Goal: Information Seeking & Learning: Learn about a topic

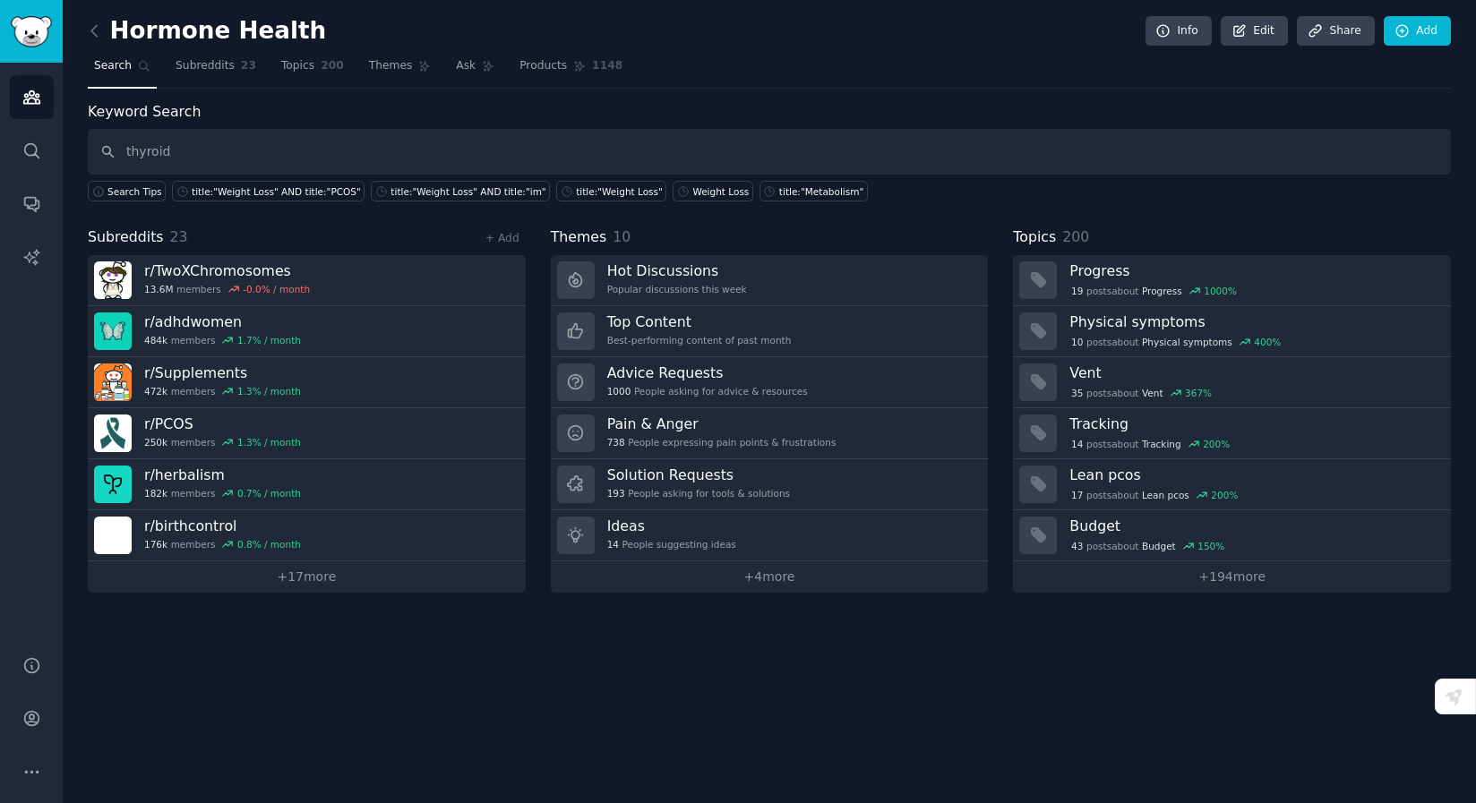
type input "thyroid"
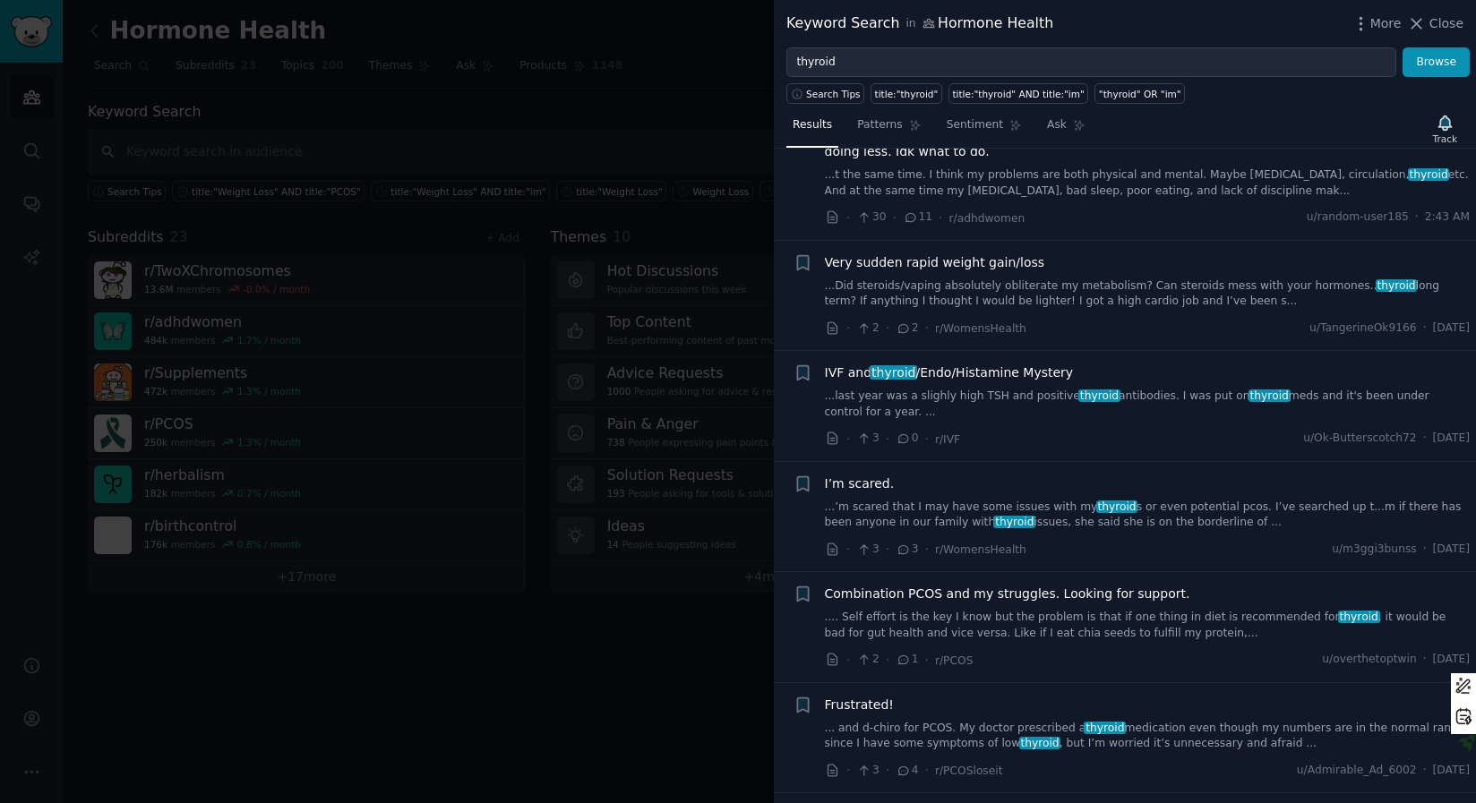
scroll to position [684, 0]
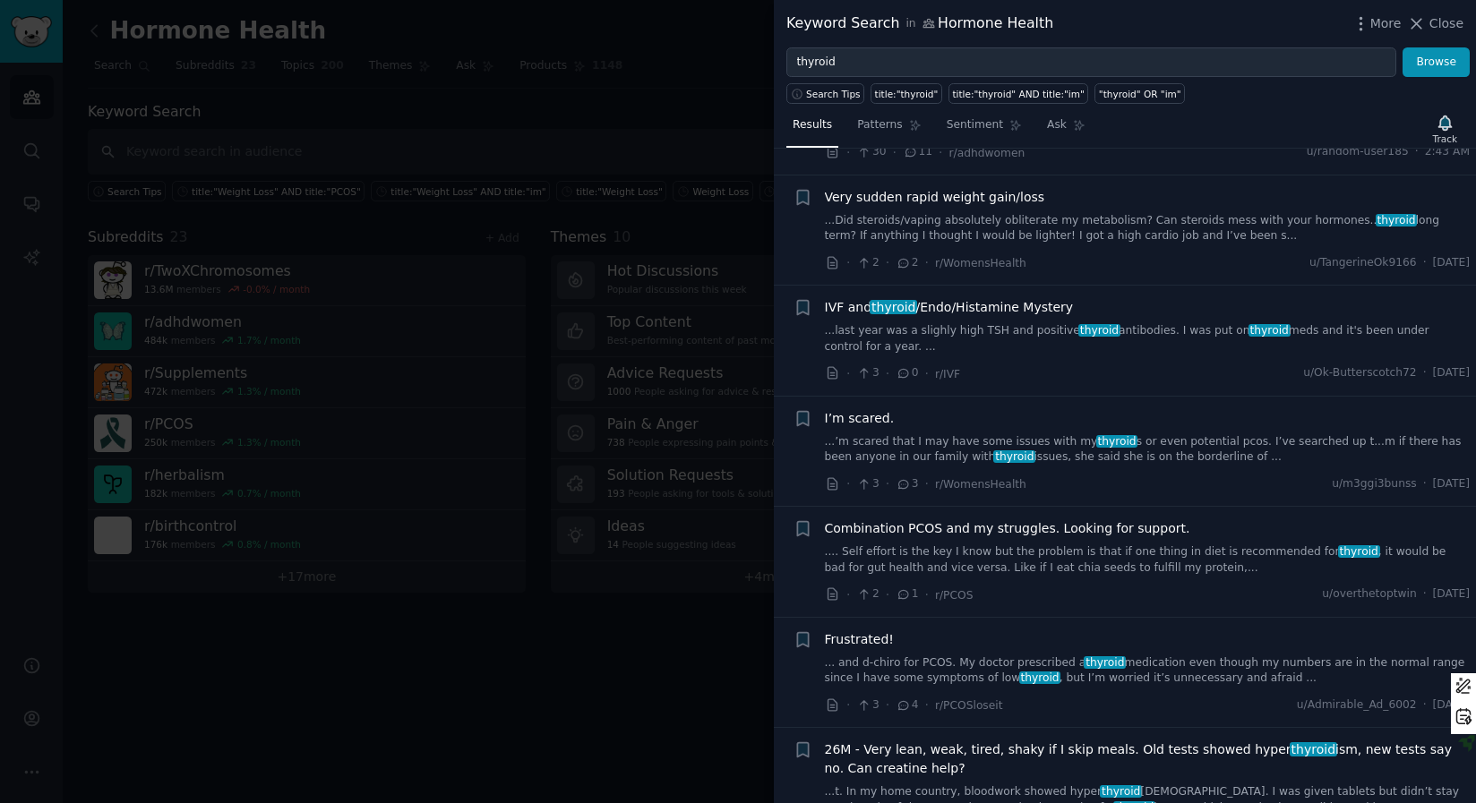
click at [960, 448] on link "...’m scared that I may have some issues with my thyroid s or even potential pc…" at bounding box center [1148, 449] width 646 height 31
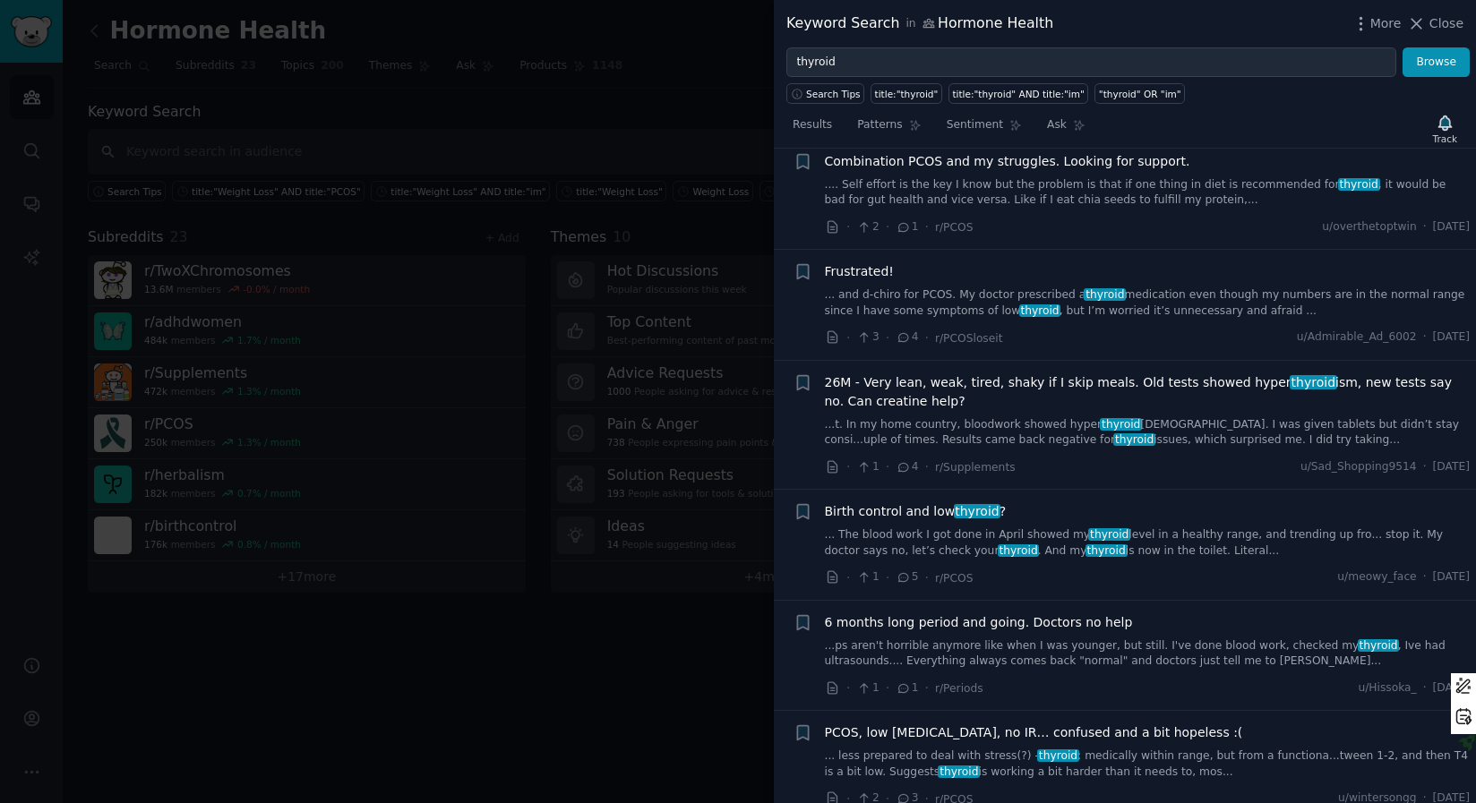
scroll to position [1716, 0]
click at [988, 527] on link "... The blood work I got done in April showed my thyroid level in a healthy ran…" at bounding box center [1148, 542] width 646 height 31
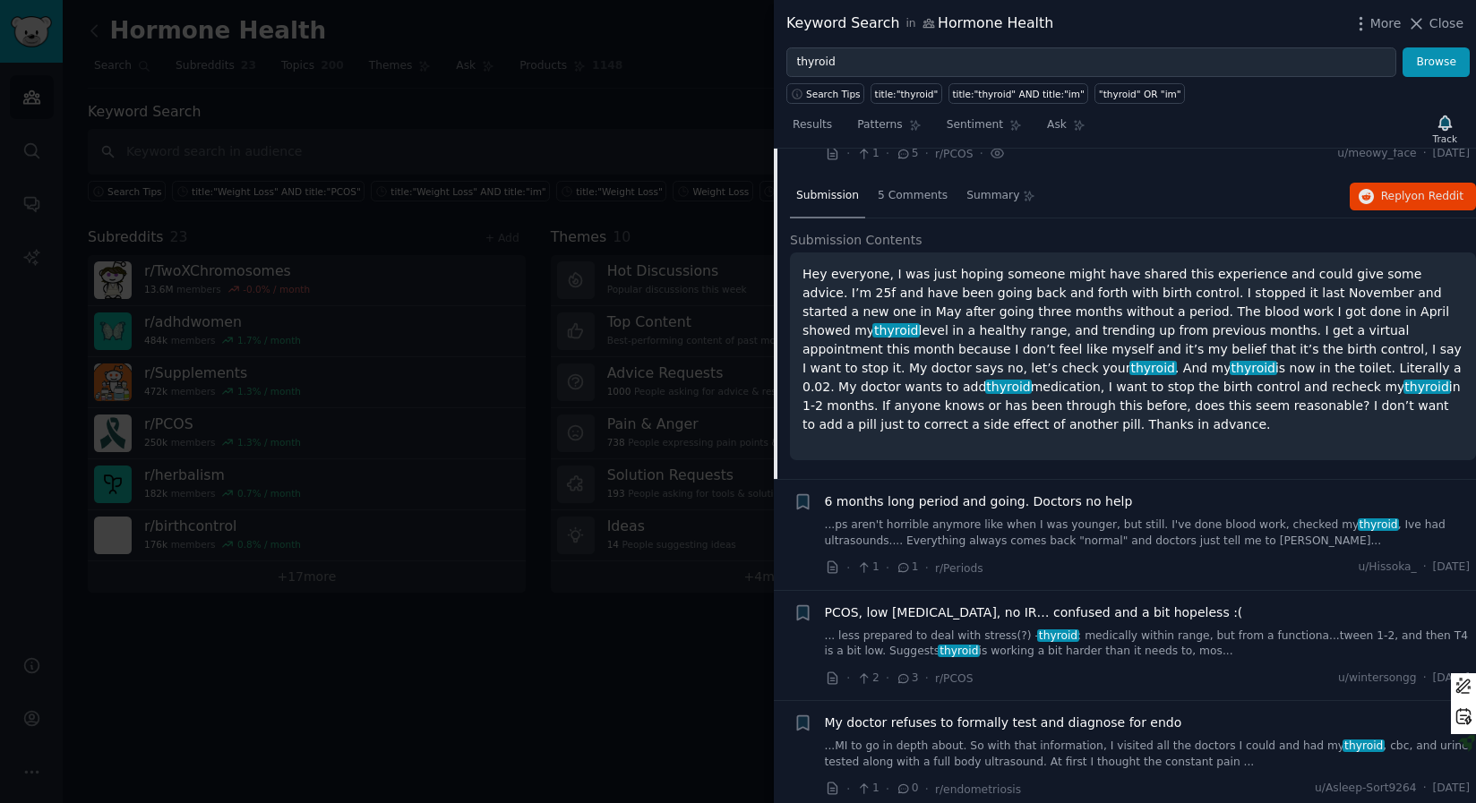
scroll to position [1483, 0]
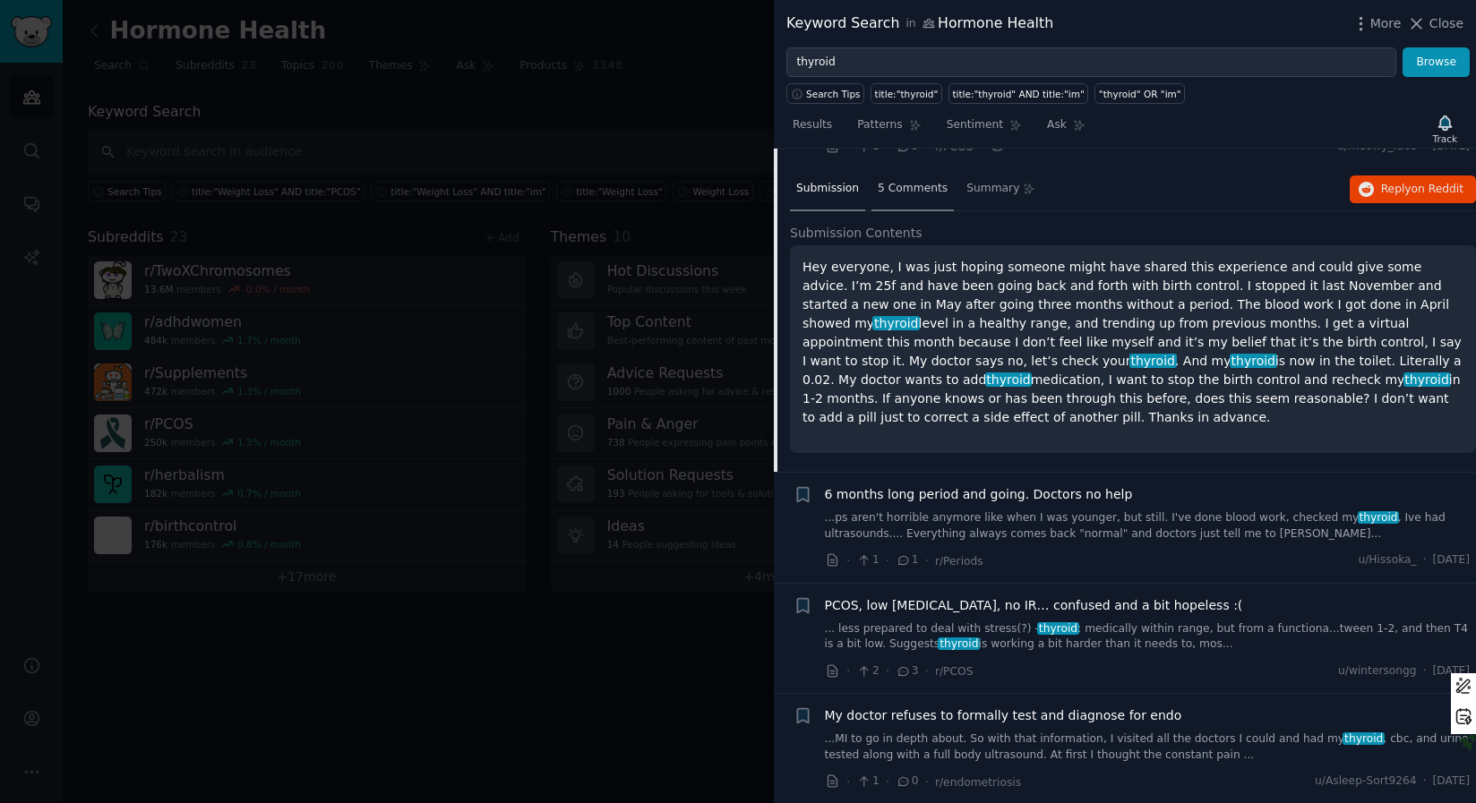
click at [894, 189] on span "5 Comments" at bounding box center [913, 189] width 70 height 16
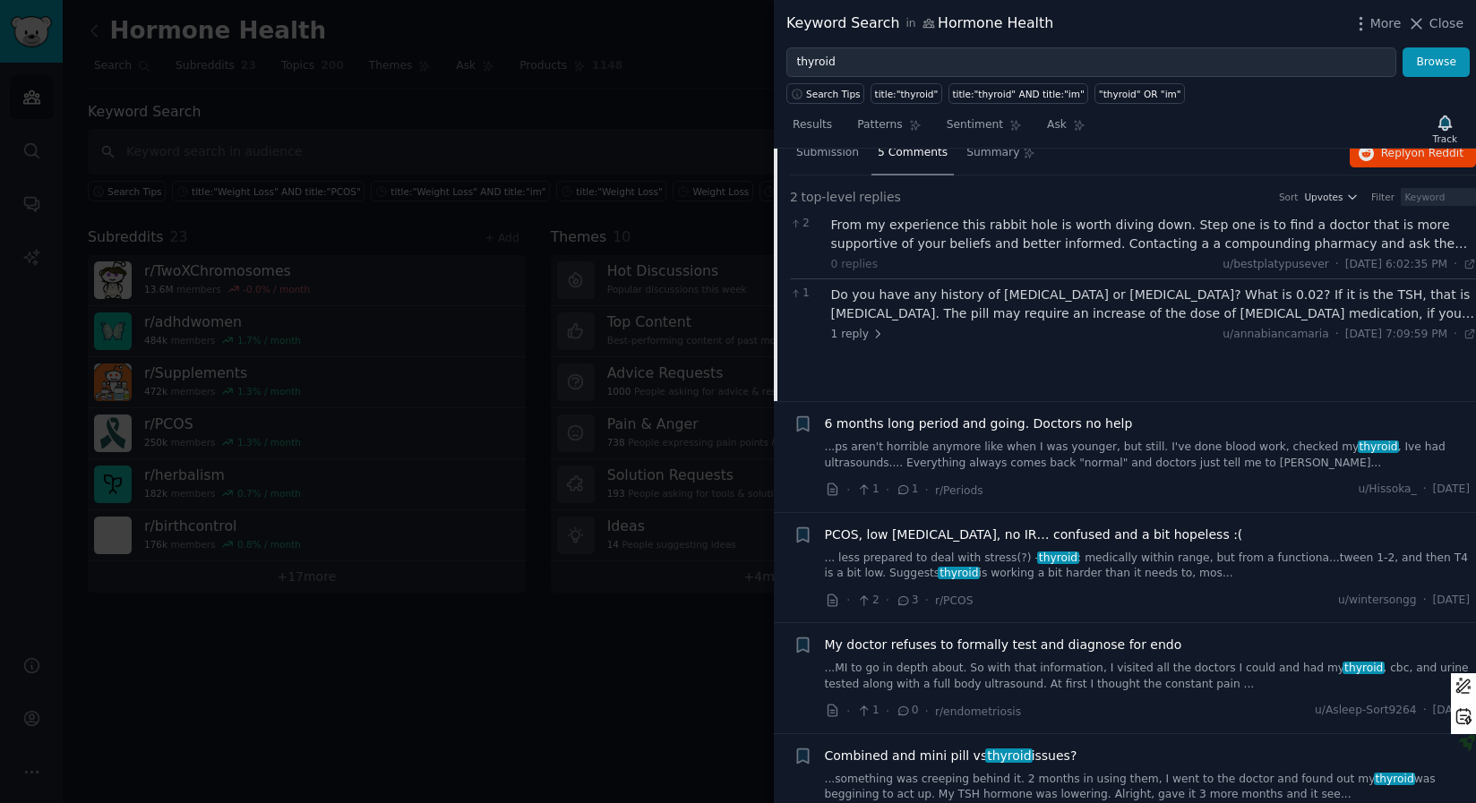
scroll to position [1521, 0]
click at [838, 332] on span "1 reply" at bounding box center [858, 333] width 54 height 16
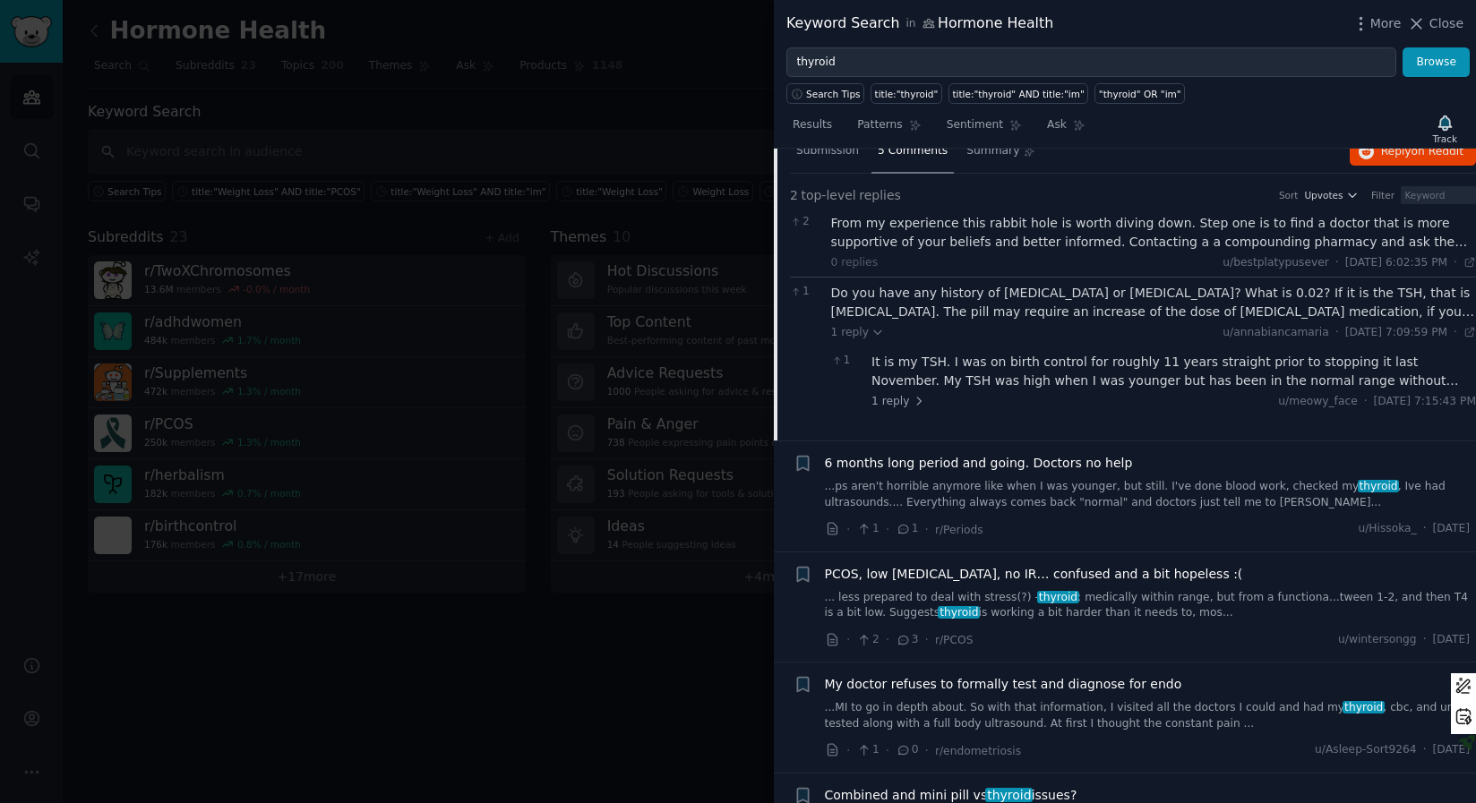
click at [890, 309] on div "Do you have any history of [MEDICAL_DATA] or [MEDICAL_DATA]? What is 0.02? If i…" at bounding box center [1154, 303] width 646 height 38
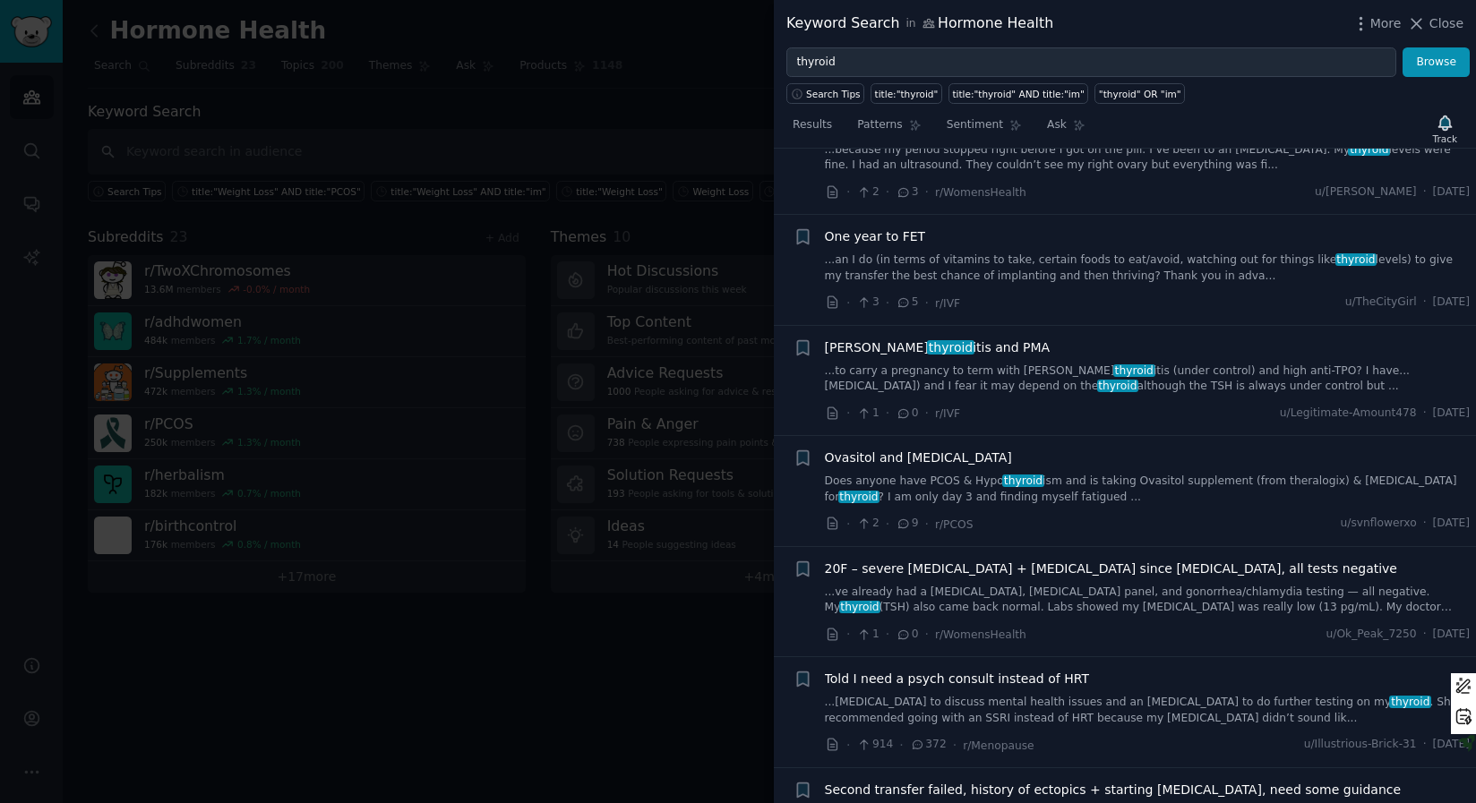
scroll to position [3170, 0]
click at [1058, 472] on link "Does anyone have PCOS & Hypo thyroid ism and is taking Ovasitol supplement (fro…" at bounding box center [1148, 487] width 646 height 31
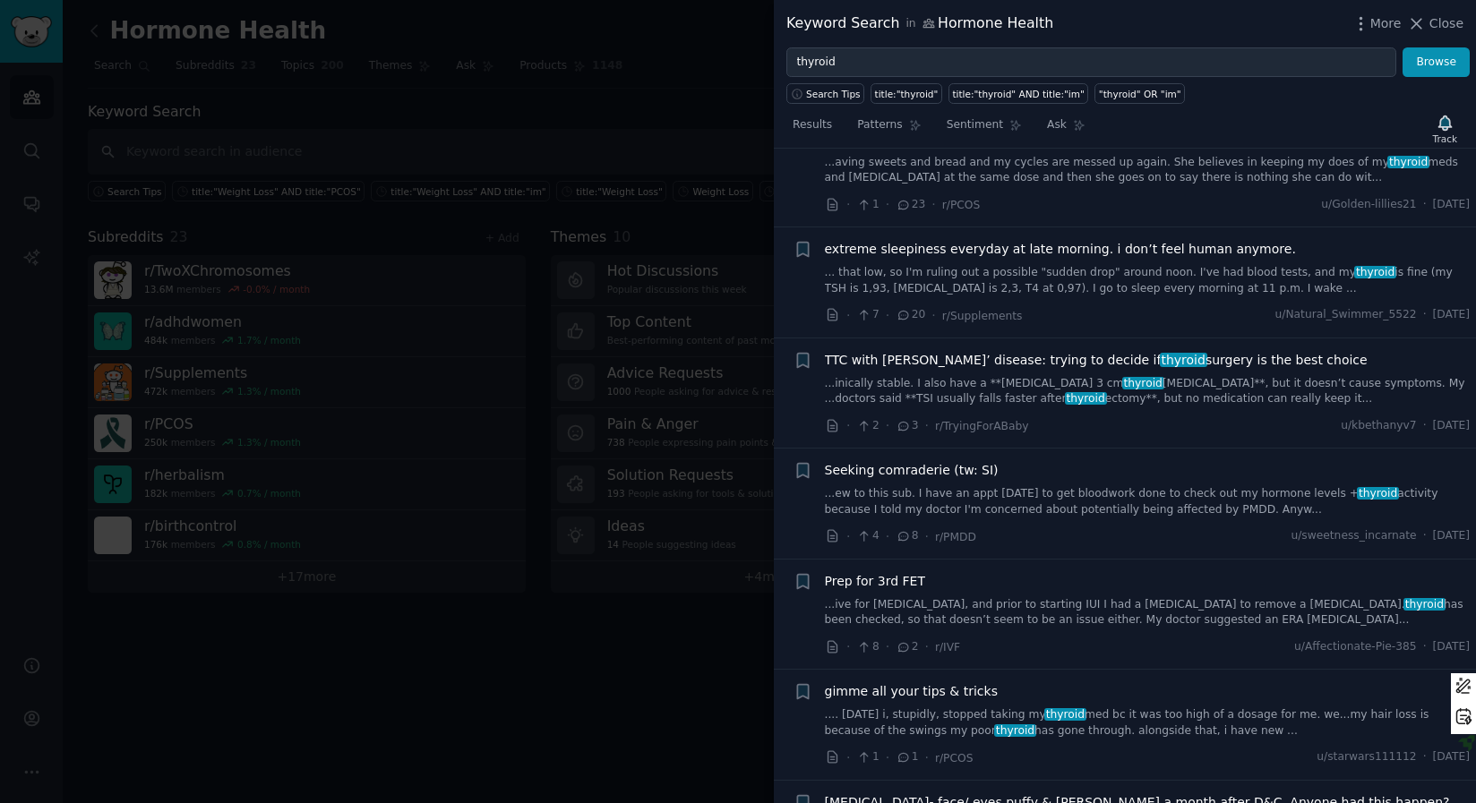
scroll to position [4831, 0]
click at [1025, 725] on link ".... [DATE] i, stupidly, stopped taking my thyroid med bc it was too high of a …" at bounding box center [1148, 720] width 646 height 31
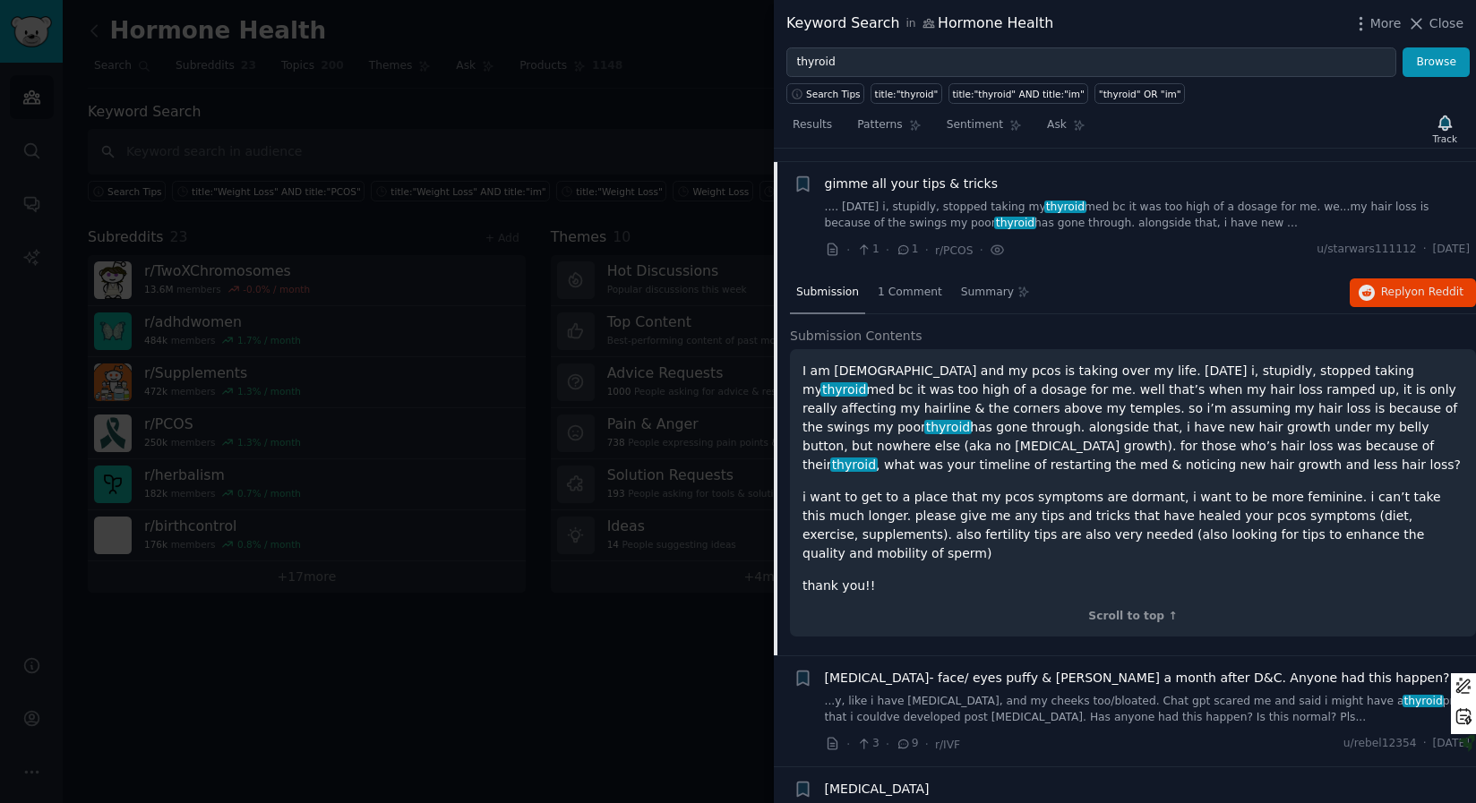
scroll to position [5081, 0]
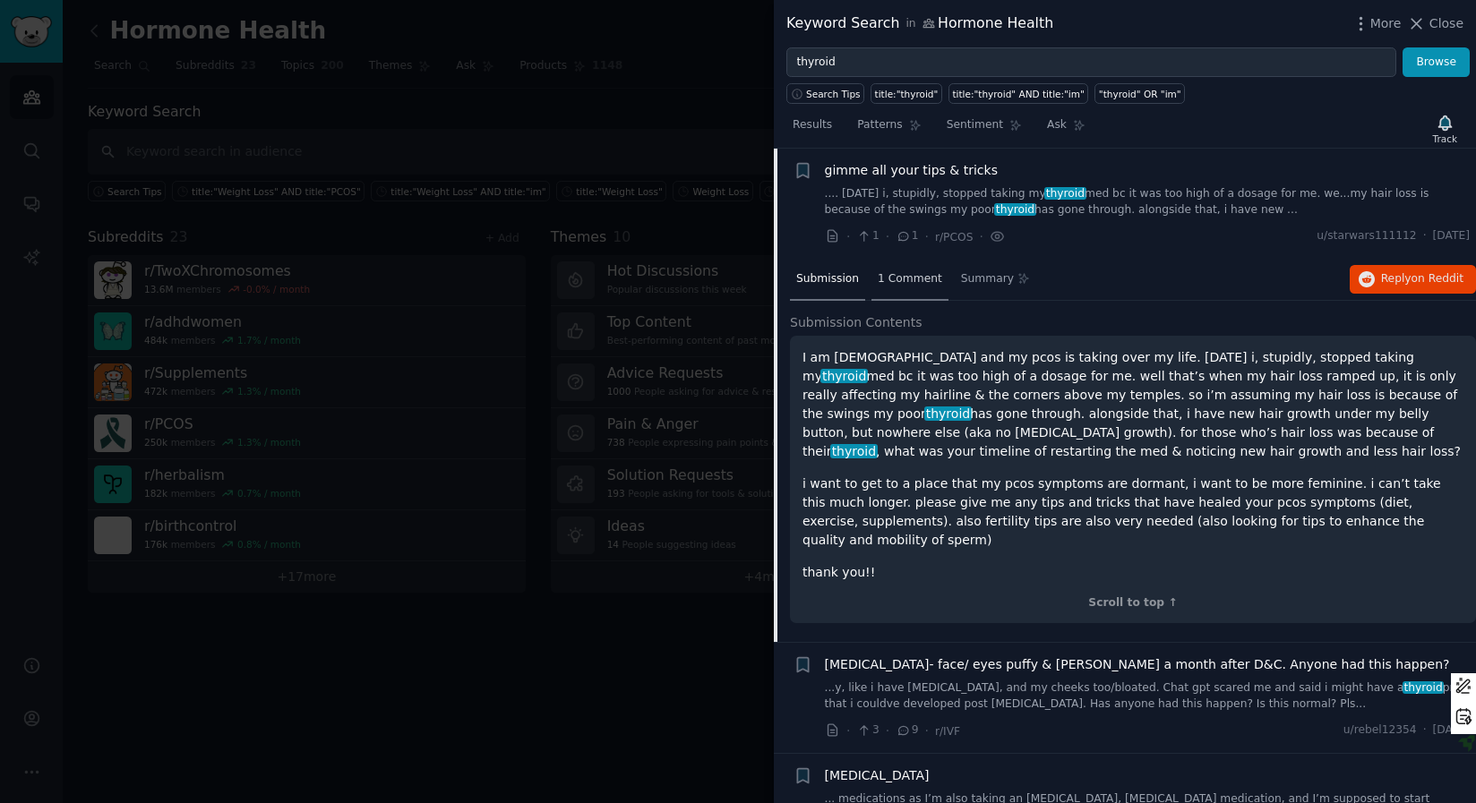
click at [901, 286] on span "1 Comment" at bounding box center [910, 279] width 64 height 16
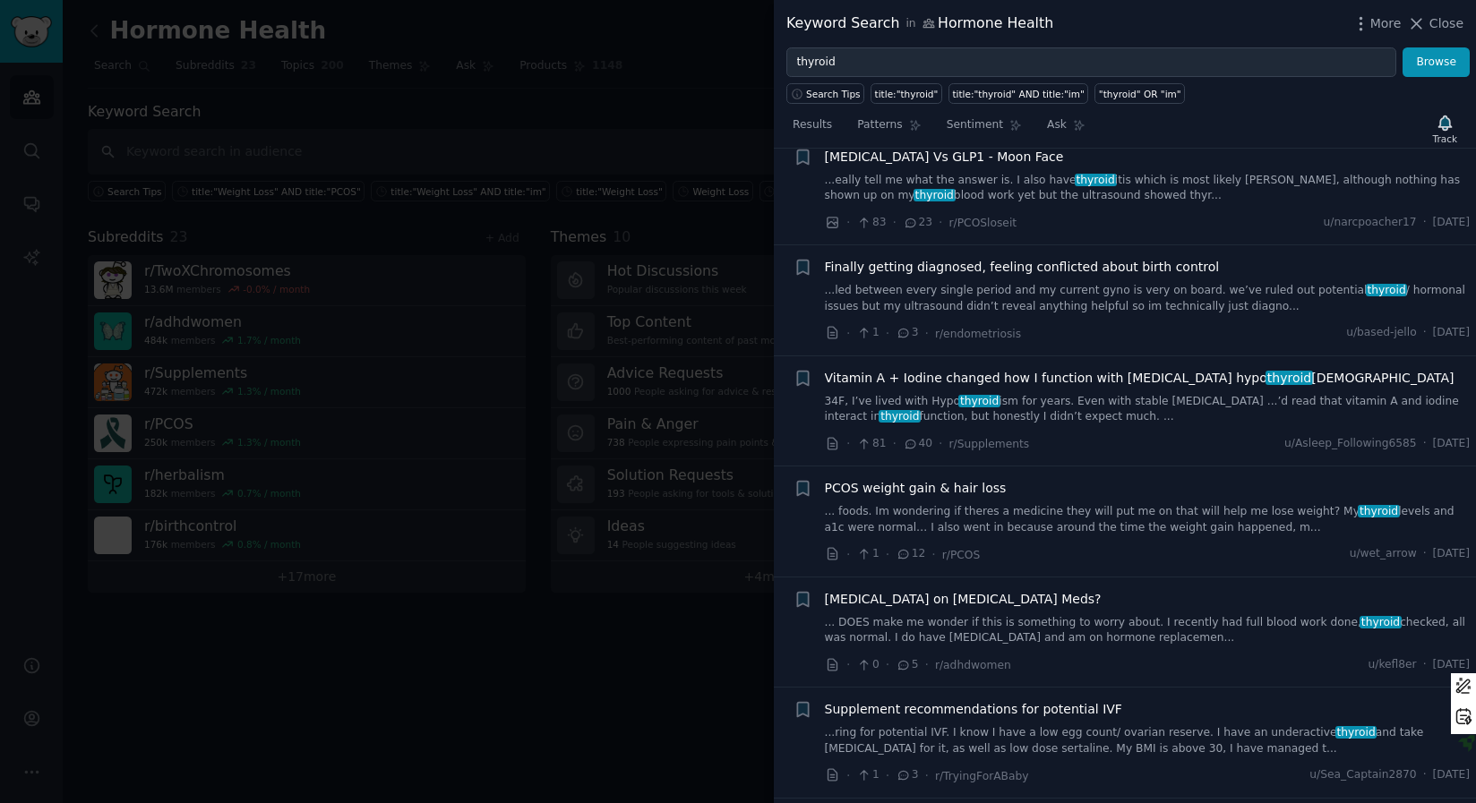
scroll to position [5722, 0]
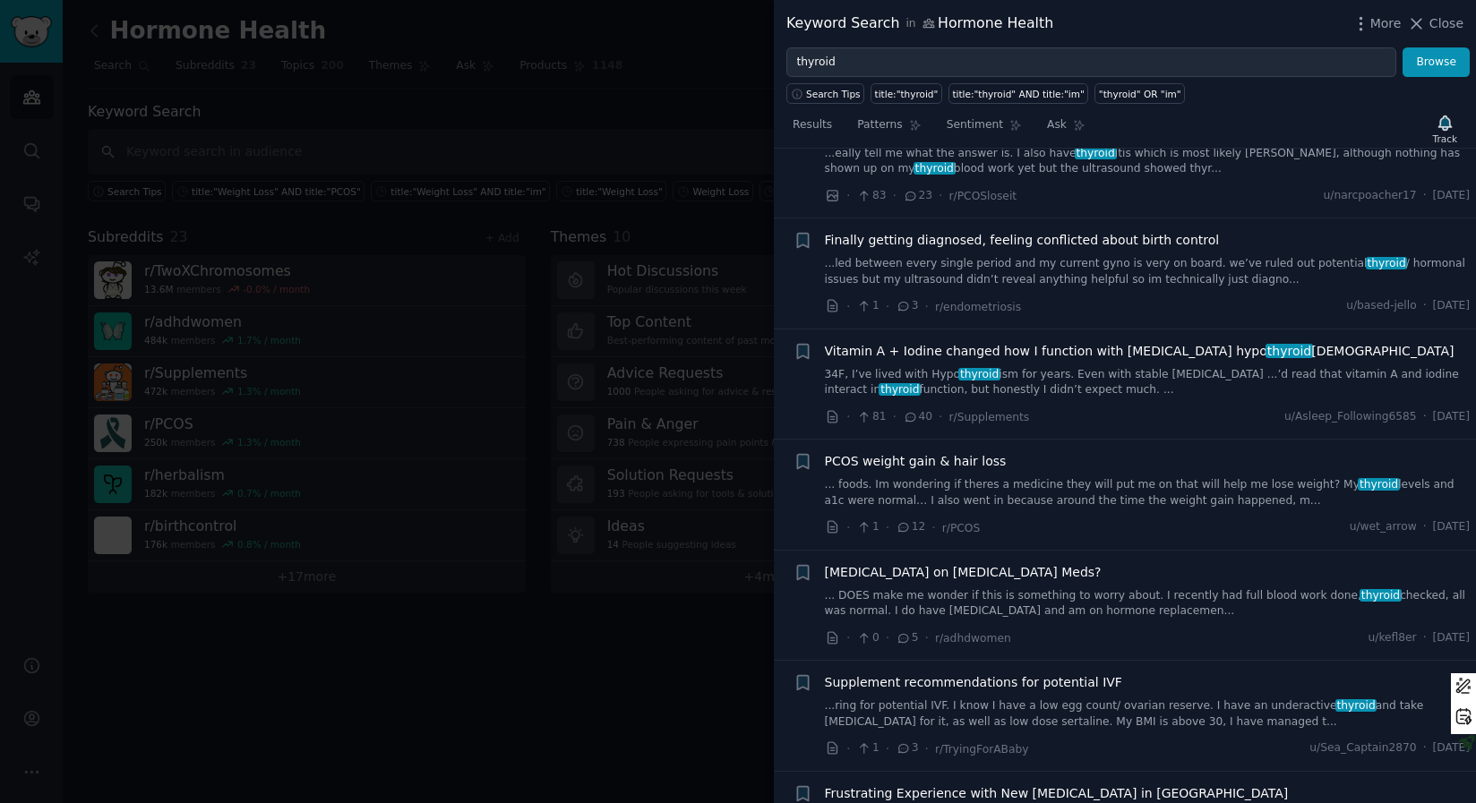
click at [1059, 368] on link "34F, I’ve lived with Hypo thyroid ism for years. Even with stable [MEDICAL_DATA…" at bounding box center [1148, 382] width 646 height 31
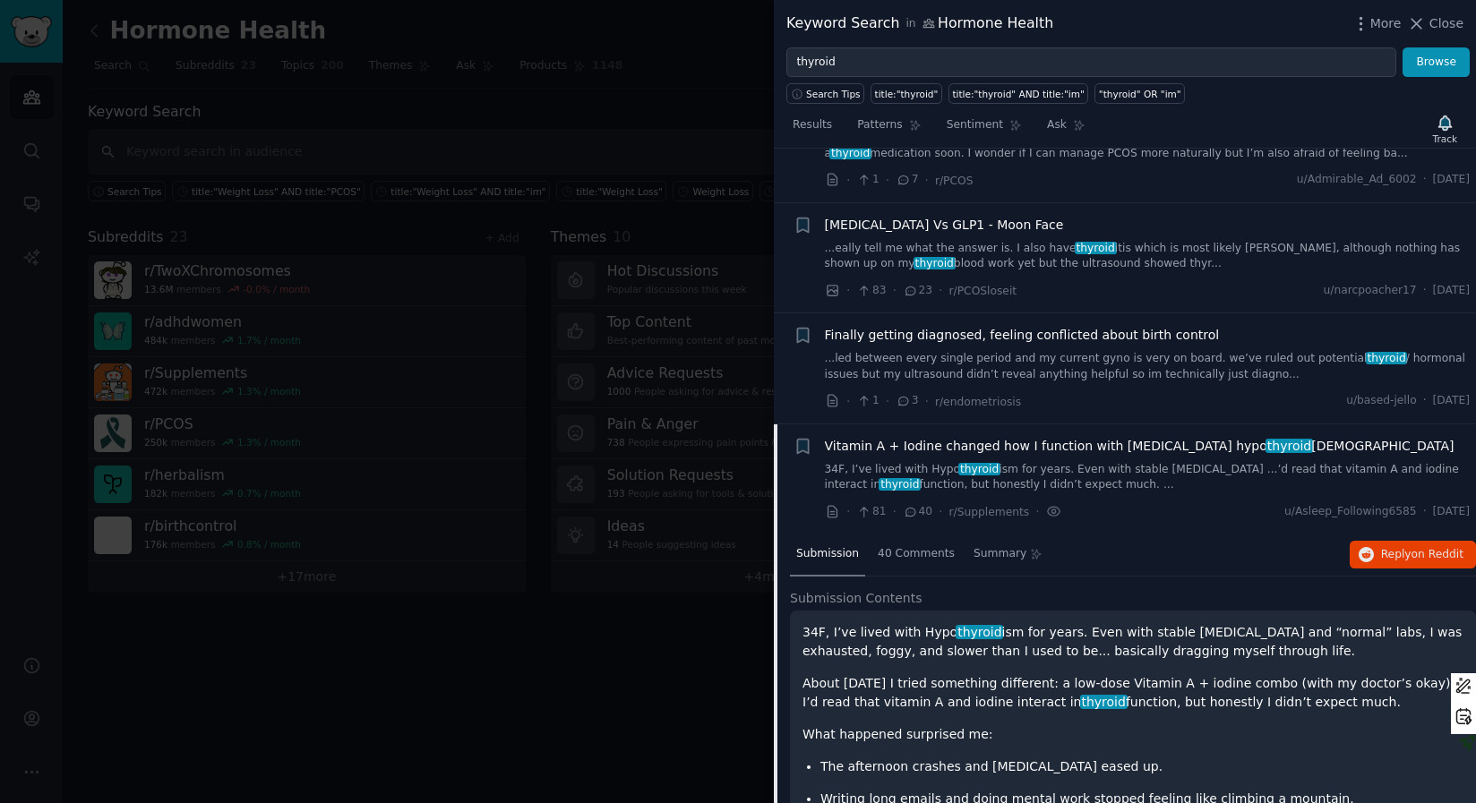
scroll to position [5117, 0]
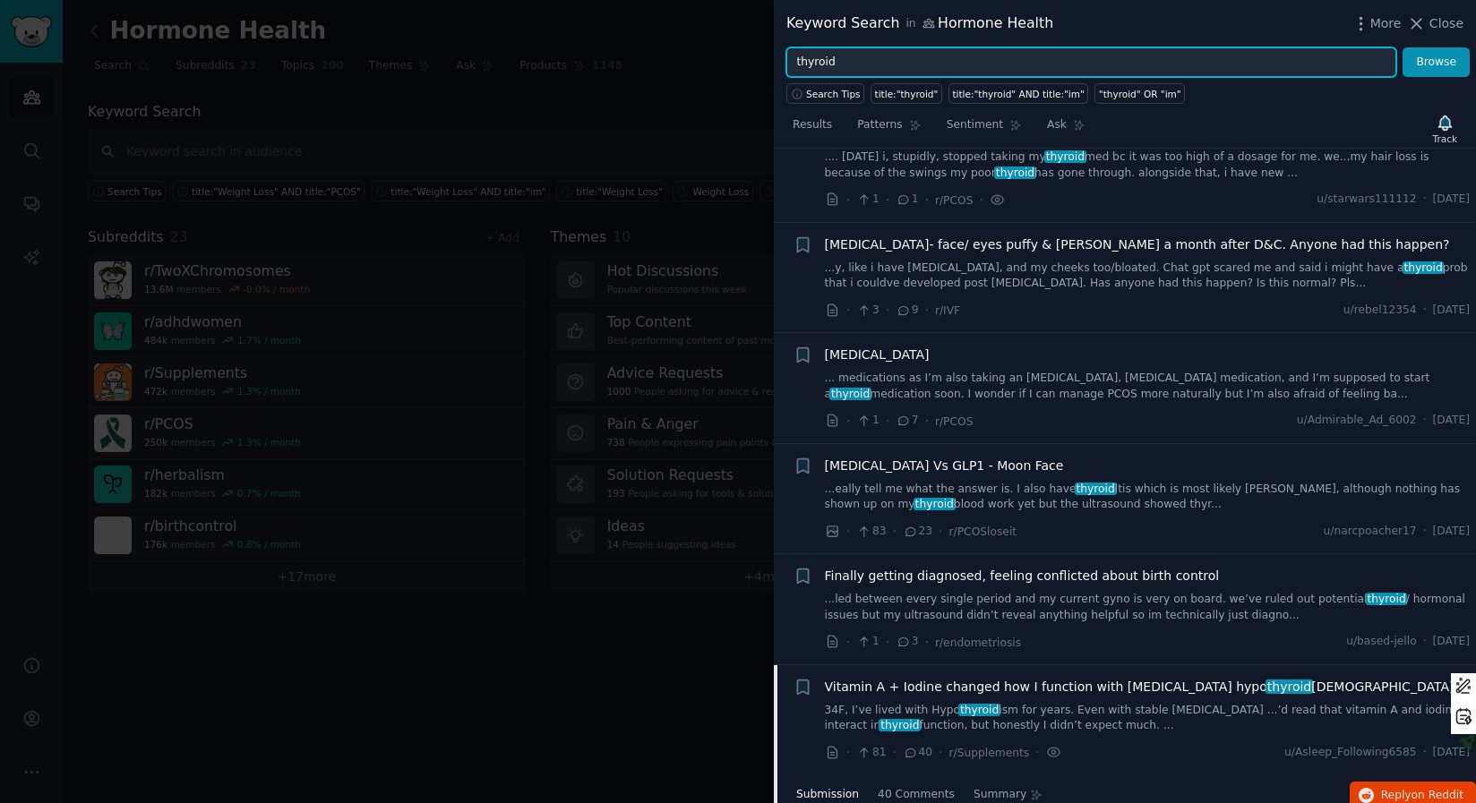
click at [845, 70] on input "thyroid" at bounding box center [1091, 62] width 610 height 30
click at [1402, 47] on button "Browse" at bounding box center [1435, 62] width 67 height 30
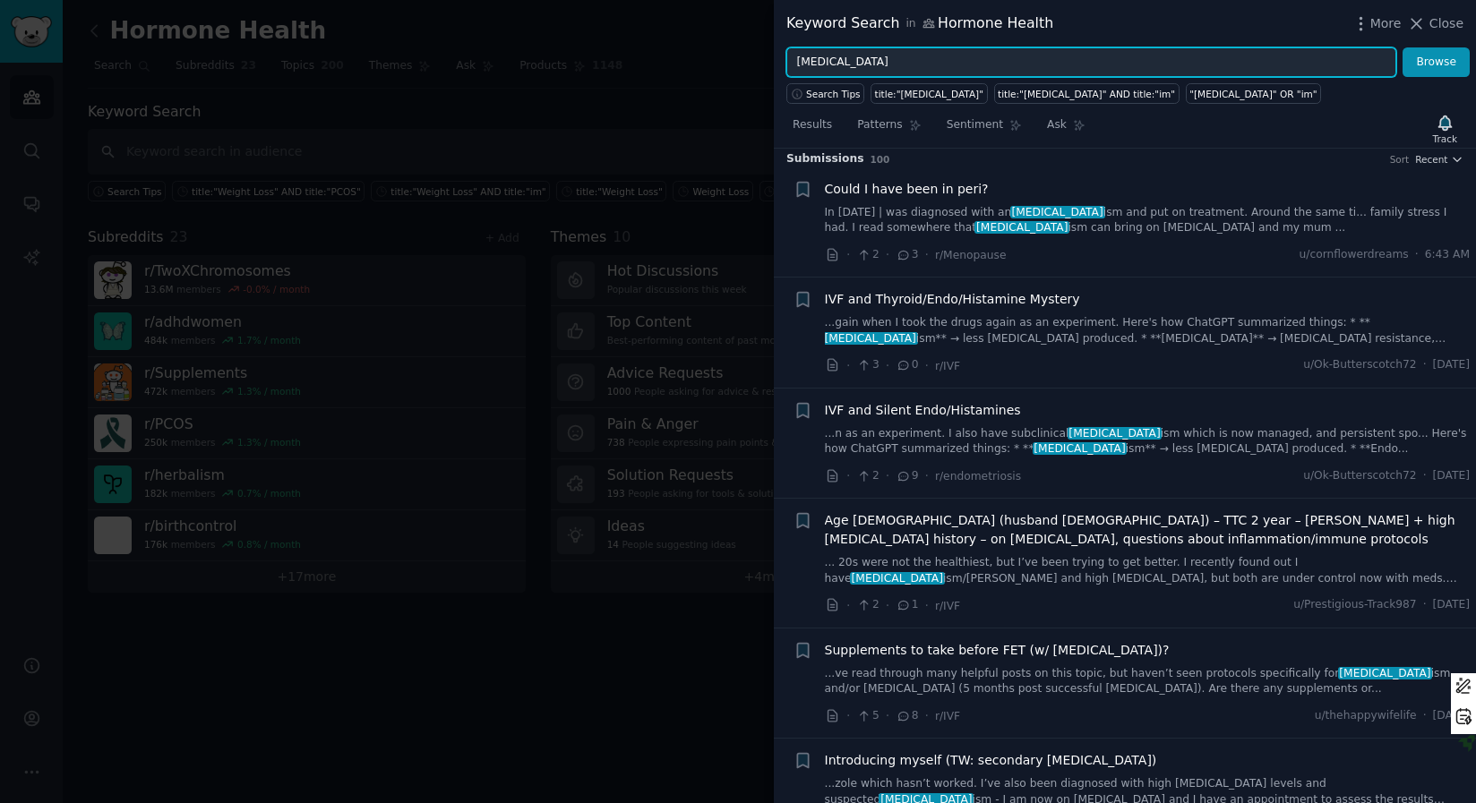
scroll to position [11, 0]
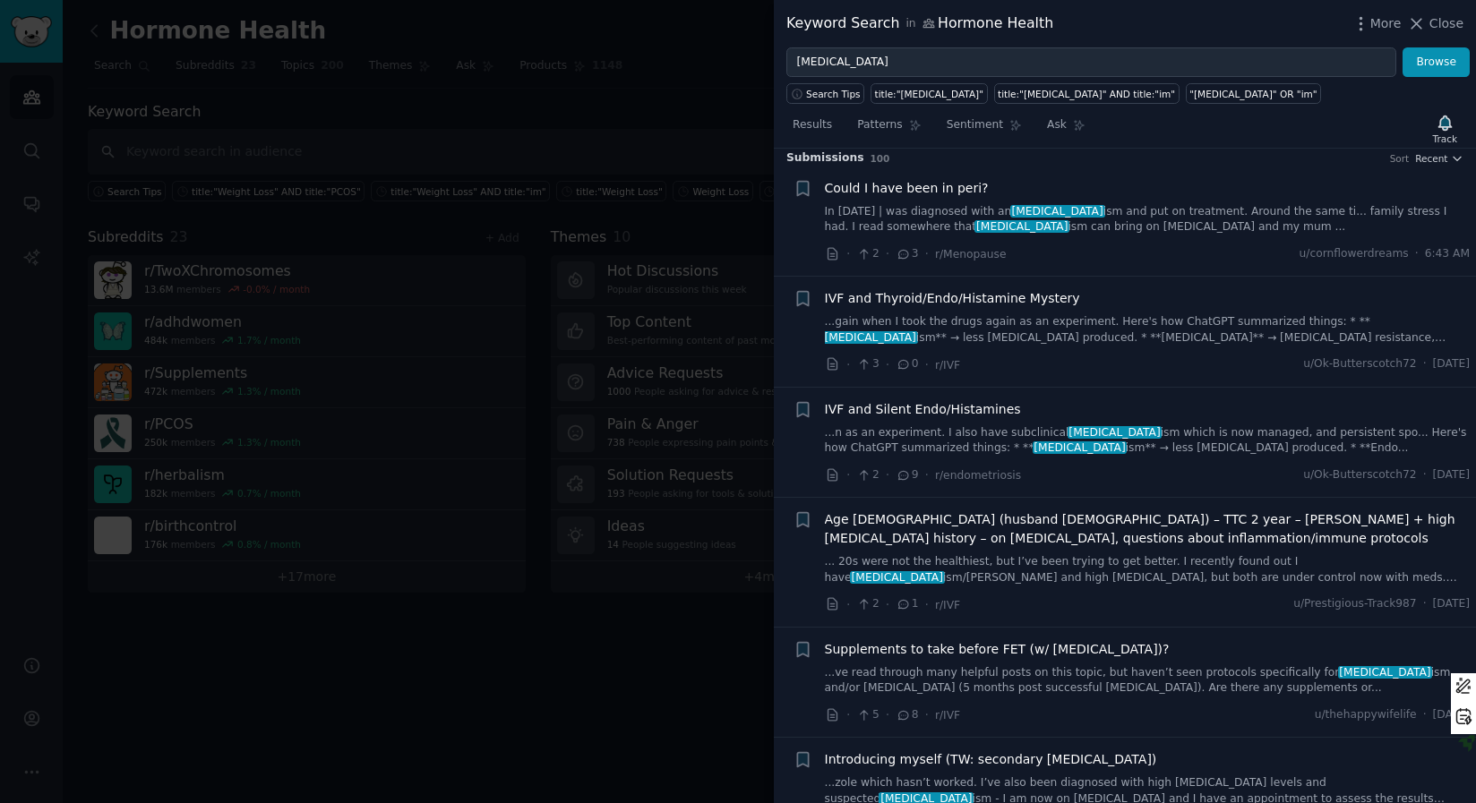
click at [1041, 295] on span "IVF and Thyroid/Endo/Histamine Mystery" at bounding box center [952, 298] width 255 height 19
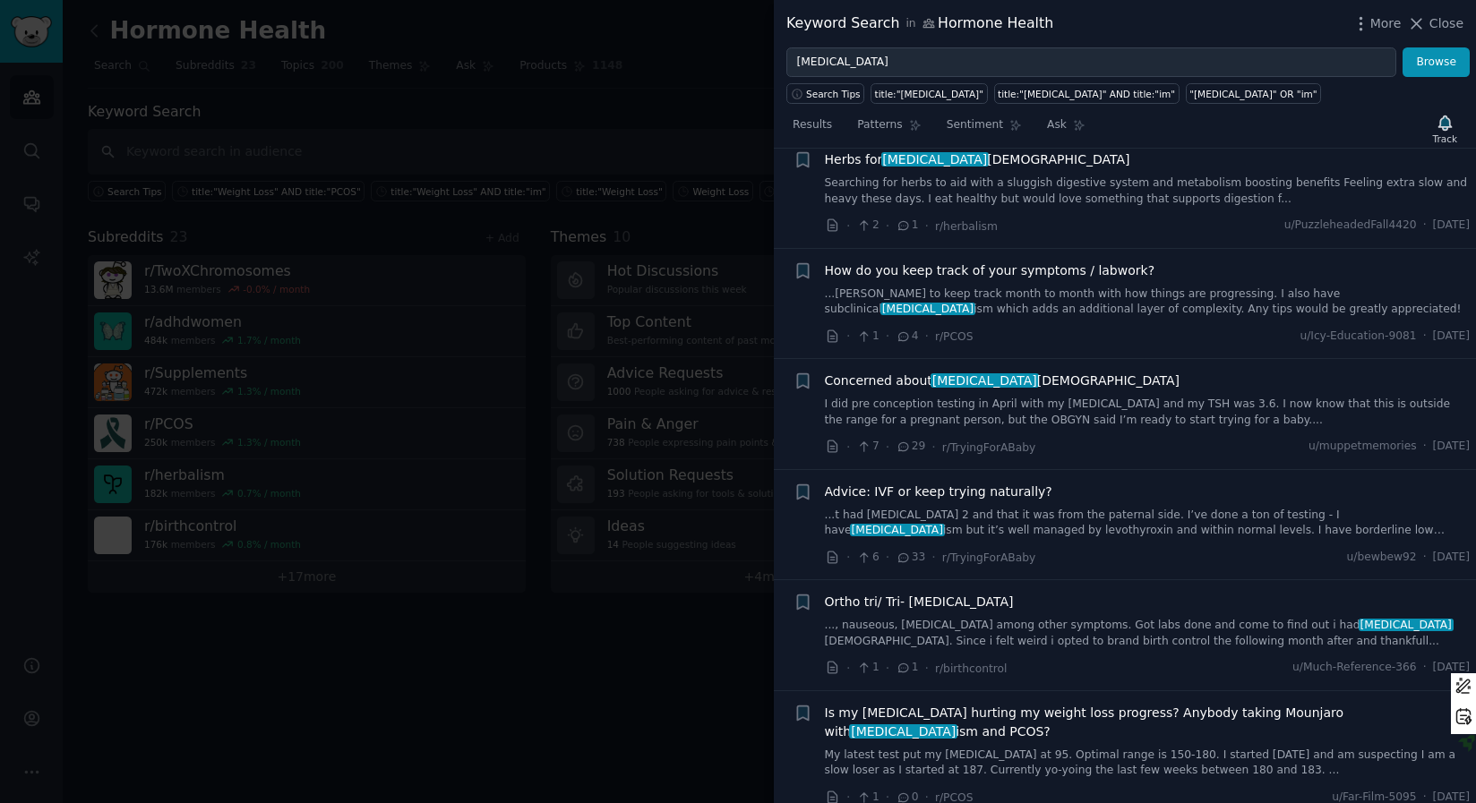
scroll to position [4738, 0]
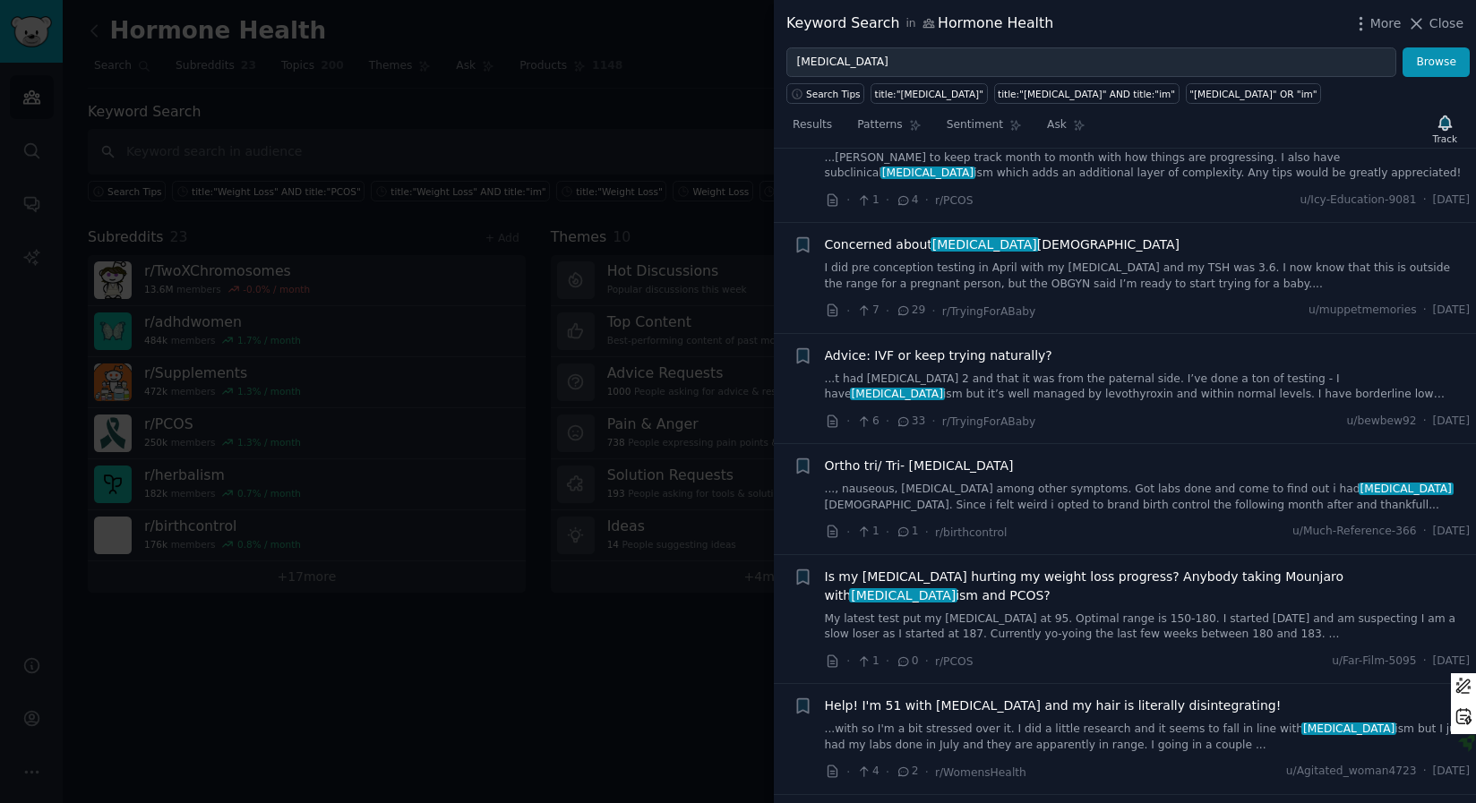
click at [883, 697] on span "Help! I'm 51 with [MEDICAL_DATA] and my hair is literally disintegrating!" at bounding box center [1053, 706] width 457 height 19
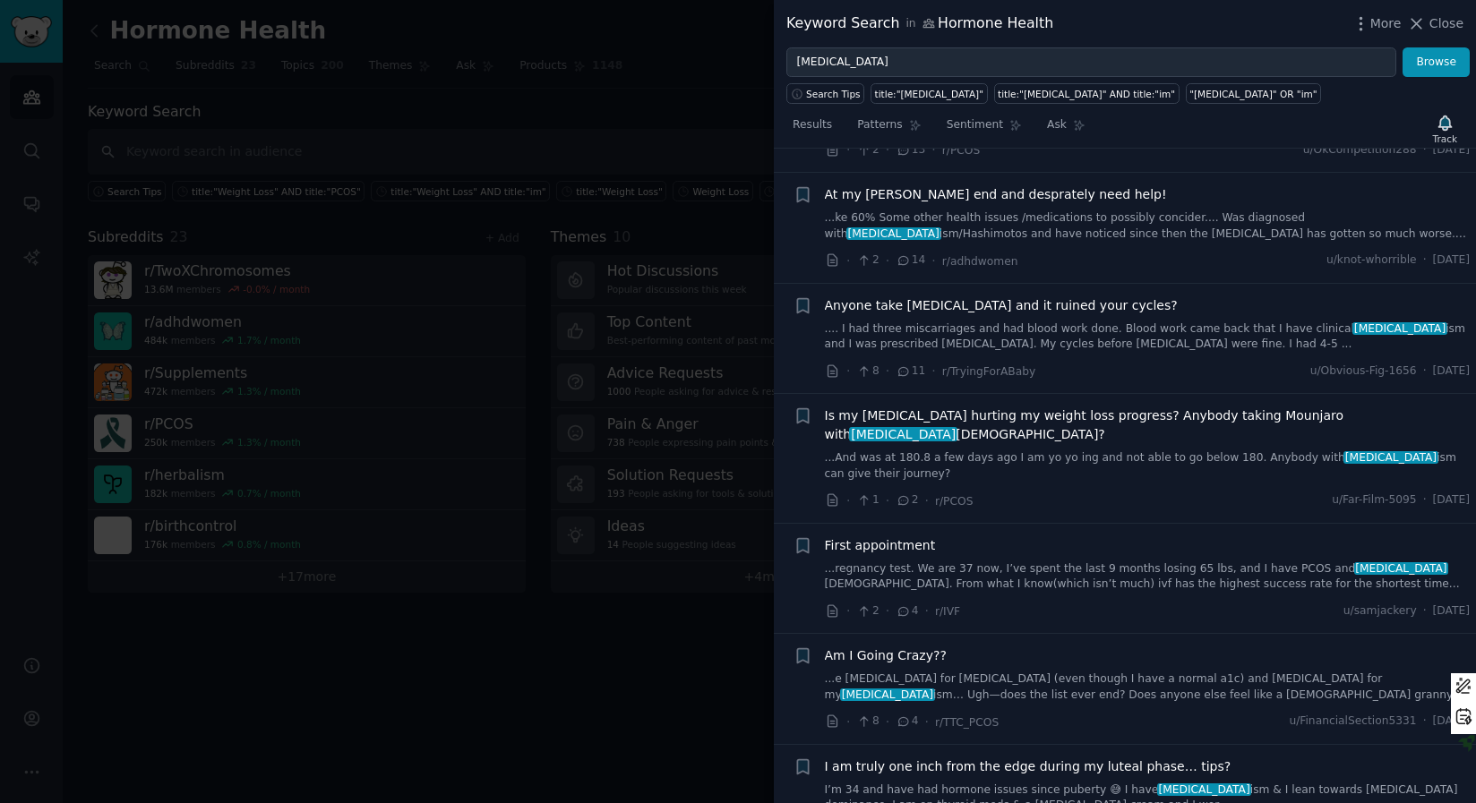
scroll to position [5127, 0]
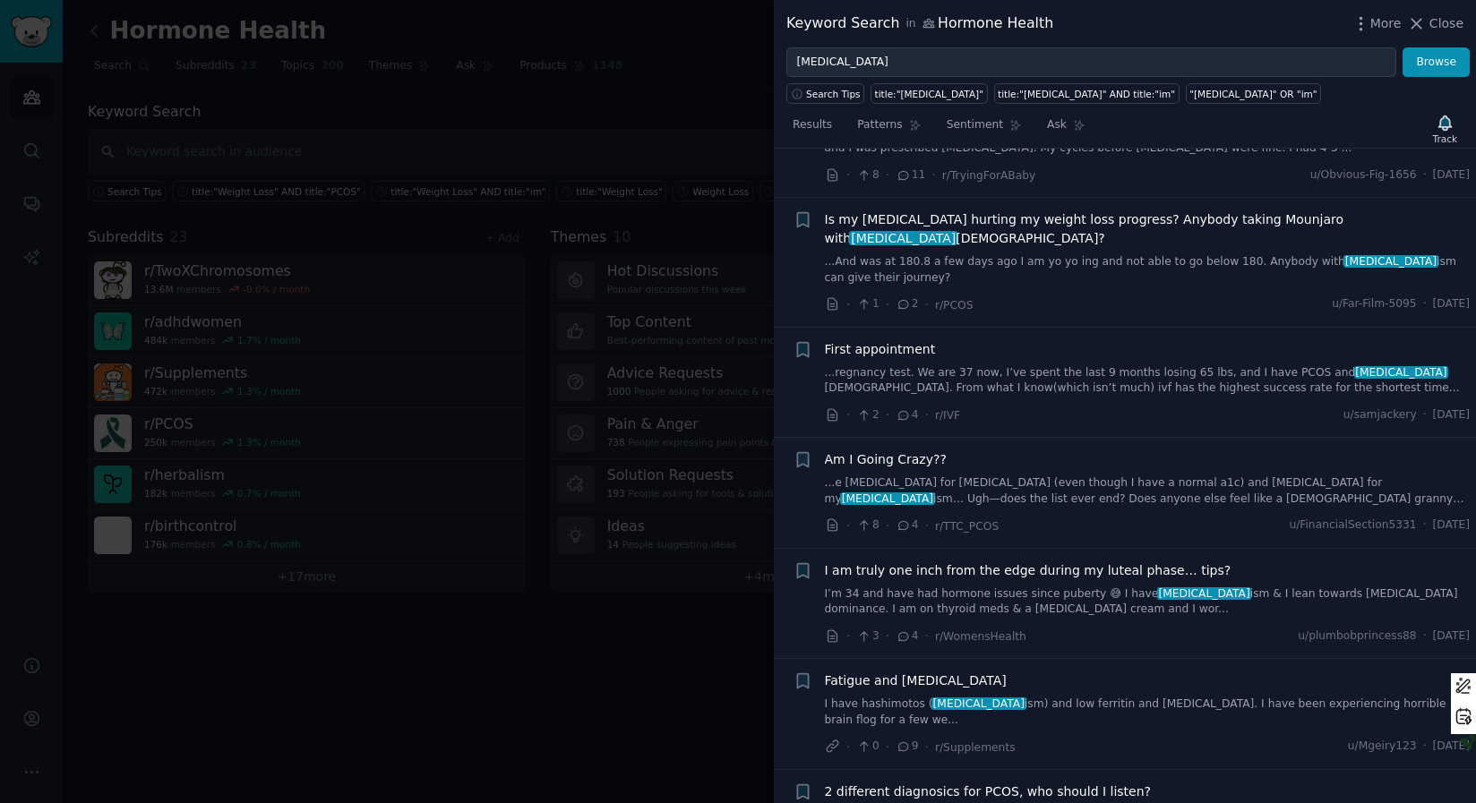
click at [886, 583] on div "+ I am truly one inch from the edge during my luteal phase… tips? I’m 34 and ha…" at bounding box center [1125, 604] width 702 height 111
click at [879, 672] on div "Fatigue and [MEDICAL_DATA] I have hashimotos ( [MEDICAL_DATA] ism) and low ferr…" at bounding box center [1148, 700] width 646 height 56
click at [880, 672] on span "Fatigue and [MEDICAL_DATA]" at bounding box center [916, 681] width 182 height 19
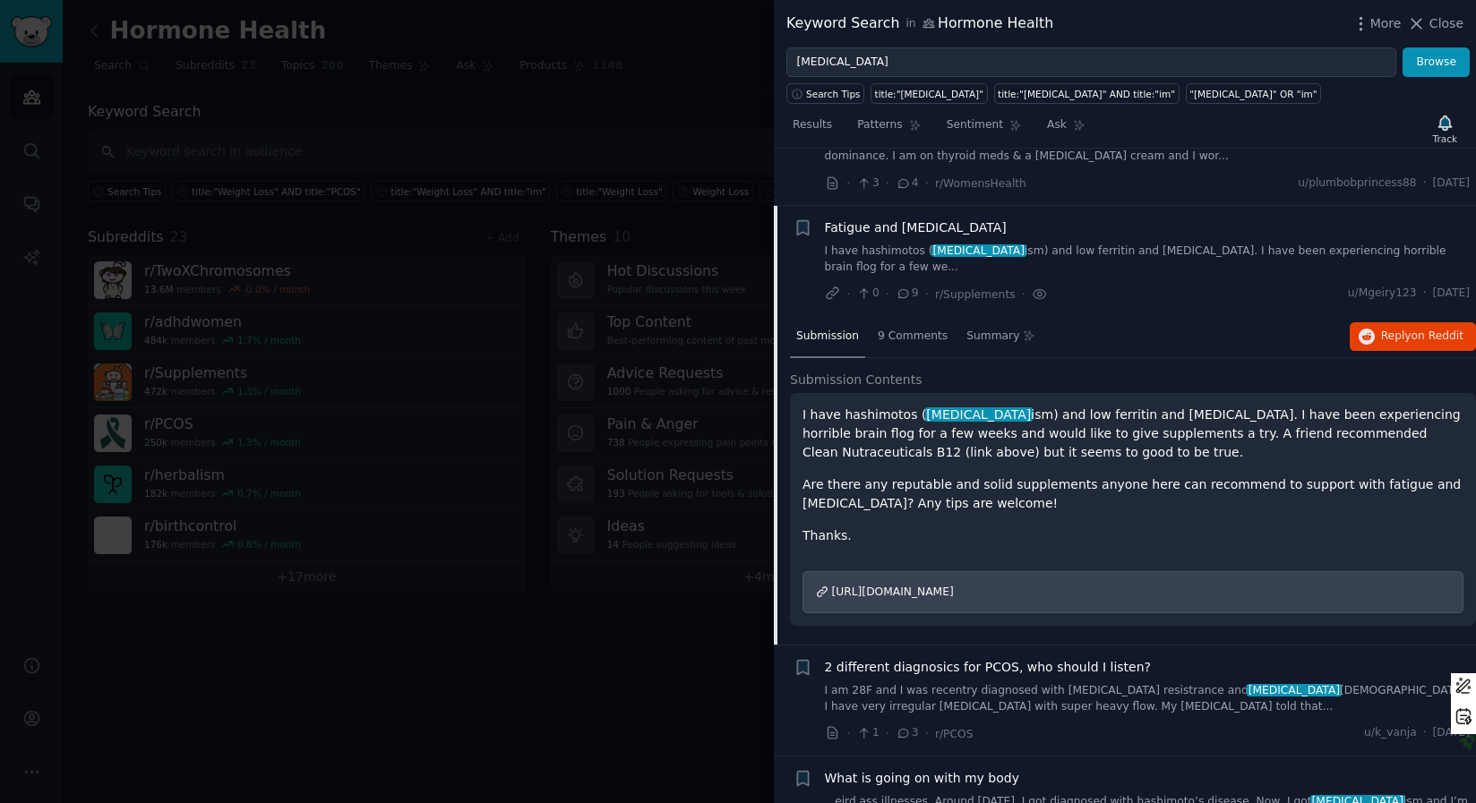
scroll to position [5264, 0]
click at [927, 328] on span "9 Comments" at bounding box center [913, 336] width 70 height 16
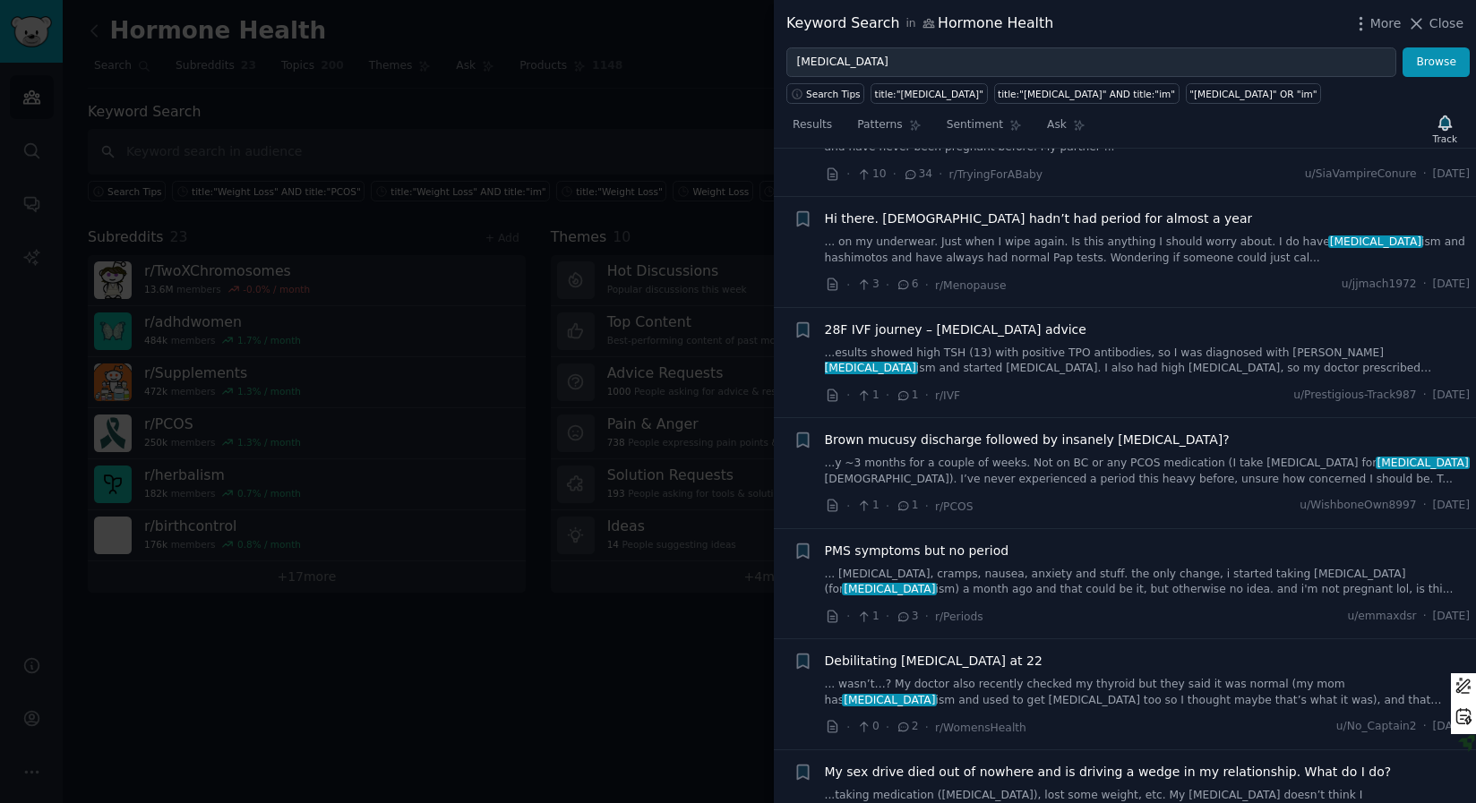
scroll to position [7466, 0]
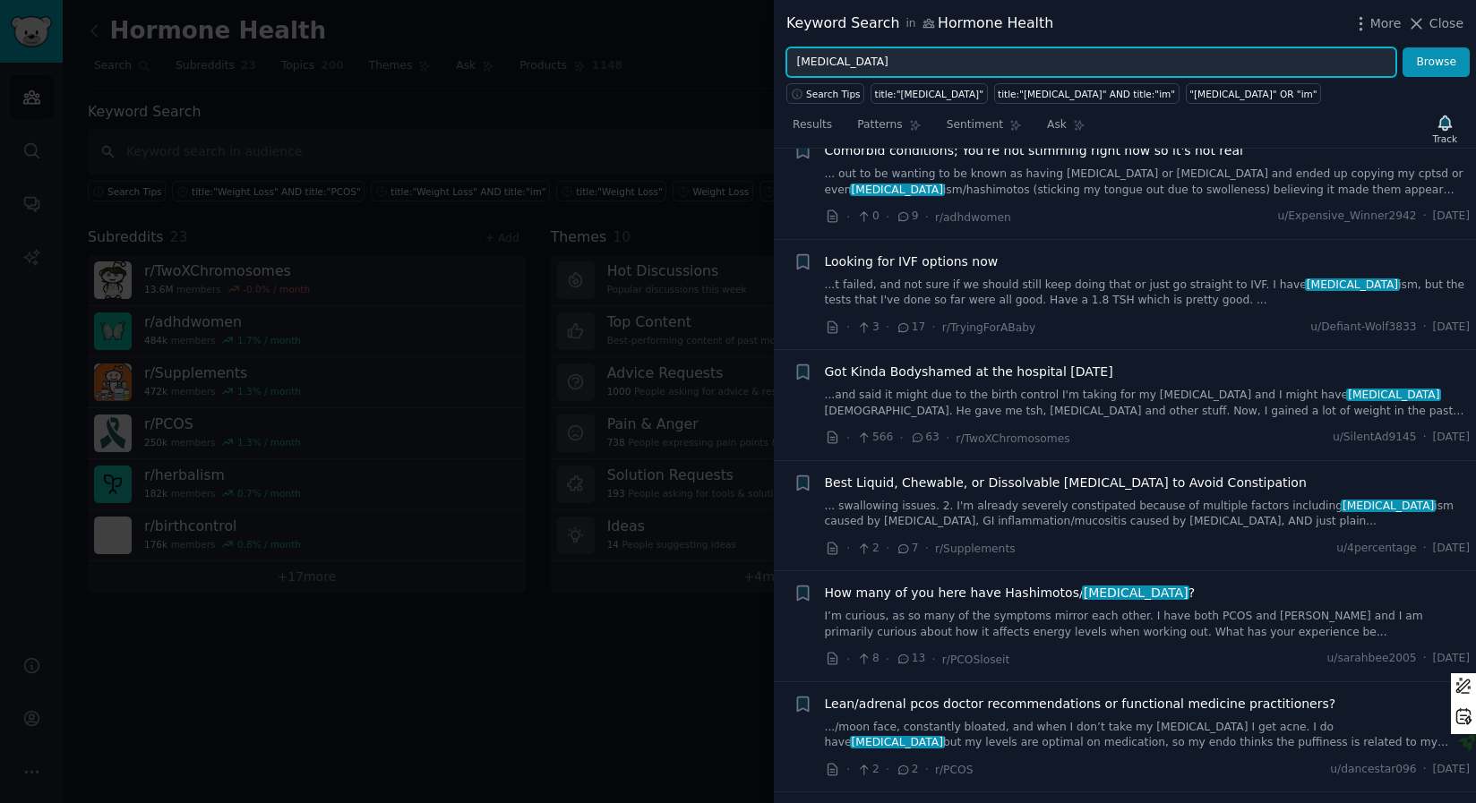
click at [937, 64] on input "[MEDICAL_DATA]" at bounding box center [1091, 62] width 610 height 30
click at [938, 64] on input "[MEDICAL_DATA]" at bounding box center [1091, 62] width 610 height 30
type input "thyroid fatigue"
click at [1402, 47] on button "Browse" at bounding box center [1435, 62] width 67 height 30
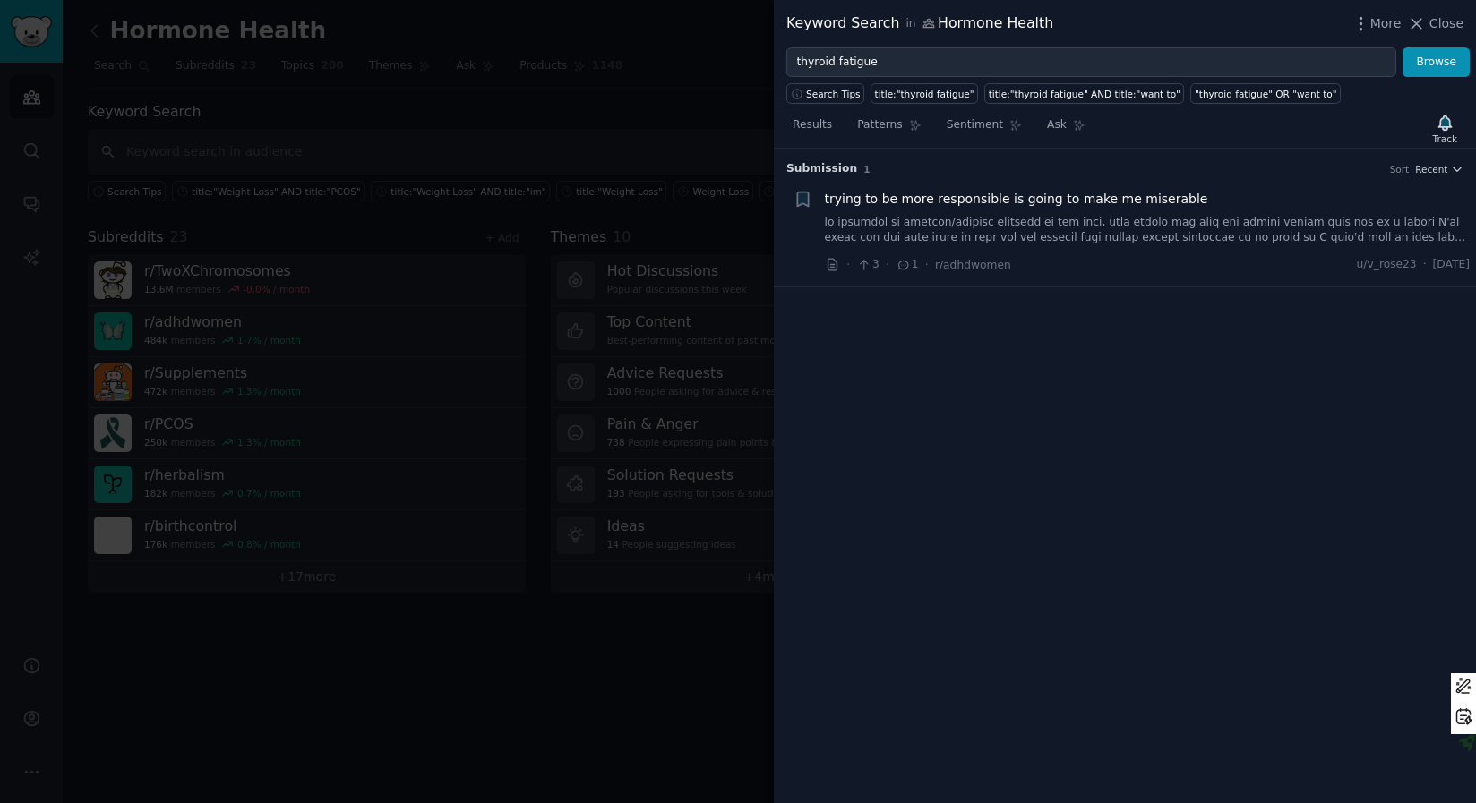
click at [256, 297] on div at bounding box center [738, 401] width 1476 height 803
